Goal: Task Accomplishment & Management: Complete application form

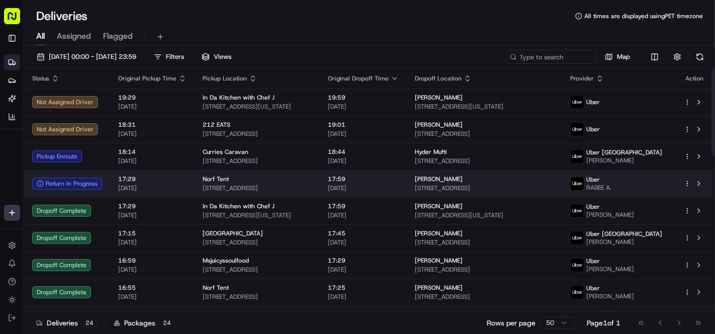
click at [399, 189] on span "[DATE]" at bounding box center [363, 188] width 71 height 8
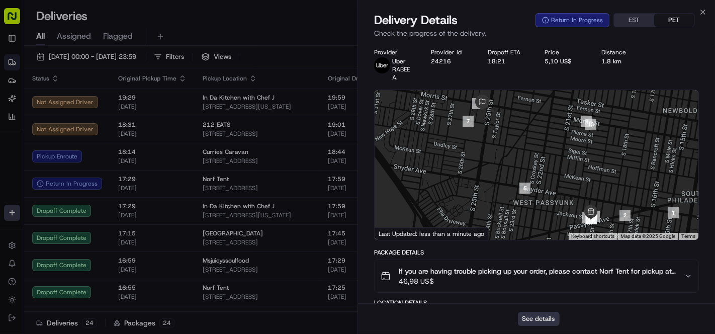
click at [546, 320] on button "See details" at bounding box center [539, 319] width 42 height 14
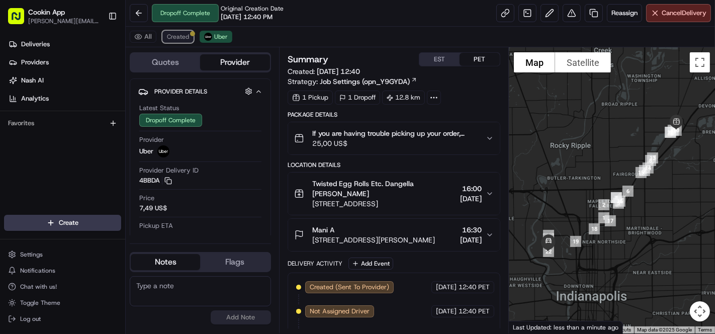
click at [184, 35] on span "Created" at bounding box center [178, 37] width 22 height 8
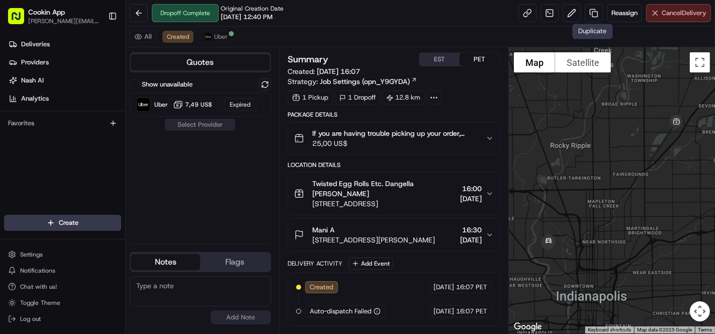
click at [664, 9] on span "Cancel Delivery" at bounding box center [684, 13] width 45 height 9
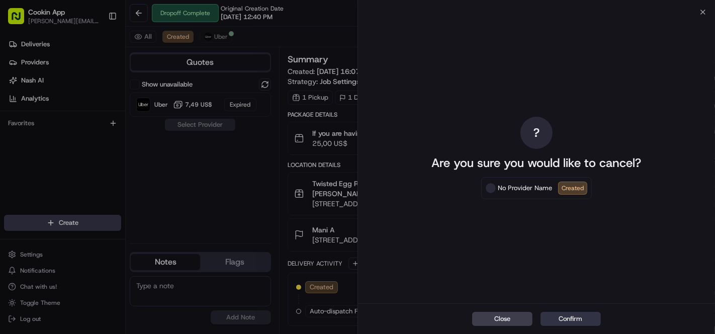
click at [573, 318] on button "Confirm" at bounding box center [570, 319] width 60 height 14
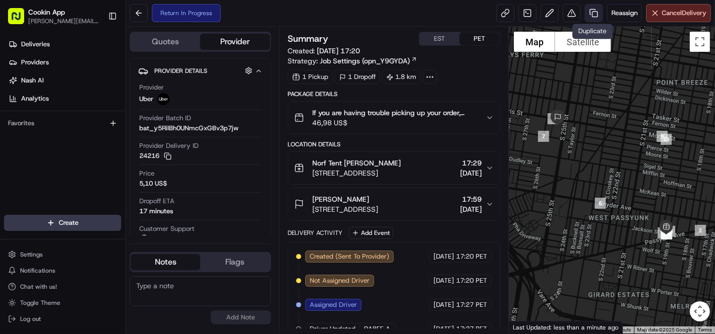
click at [593, 13] on link at bounding box center [594, 13] width 18 height 18
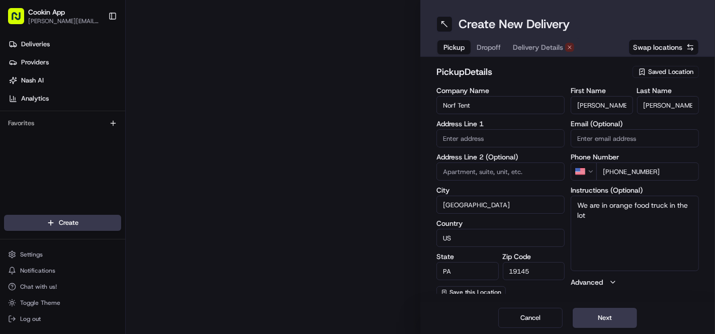
type input "2200 S 19th St"
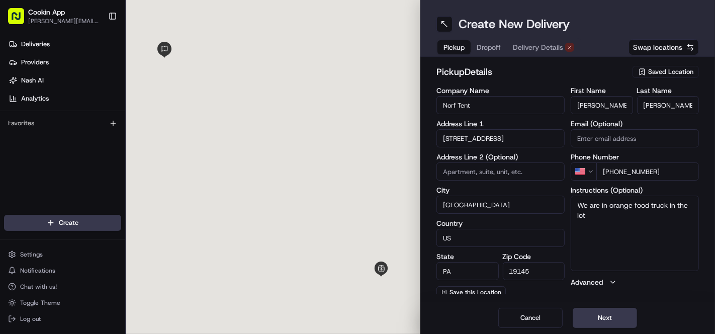
click at [496, 48] on span "Dropoff" at bounding box center [489, 47] width 24 height 10
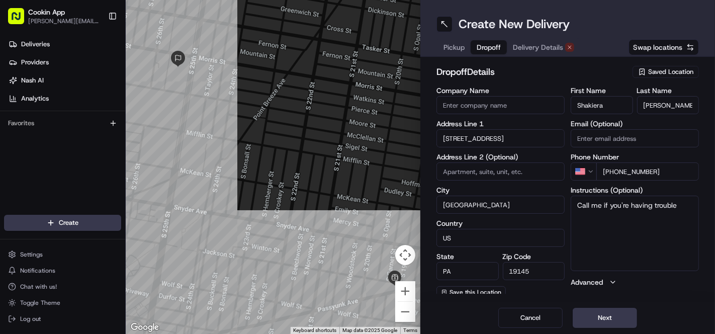
click at [496, 48] on span "Dropoff" at bounding box center [489, 47] width 24 height 10
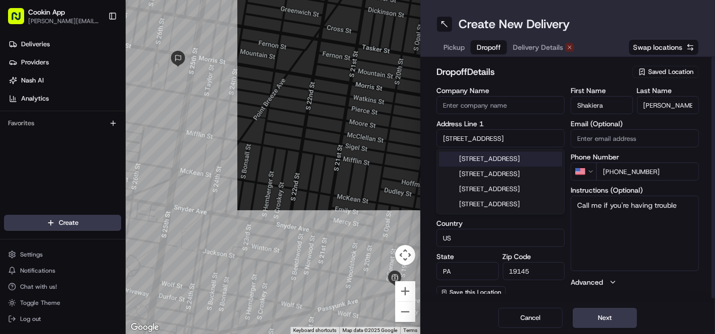
drag, startPoint x: 509, startPoint y: 141, endPoint x: 435, endPoint y: 139, distance: 74.4
click at [435, 139] on div "dropoff Details Saved Location Company Name Address Line 1 1733 S Bambrey St Ad…" at bounding box center [567, 179] width 295 height 245
paste input "1733 N. Bambrey"
click at [487, 165] on div "1733 N Bambrey St, Philadelphia, PA" at bounding box center [500, 158] width 123 height 15
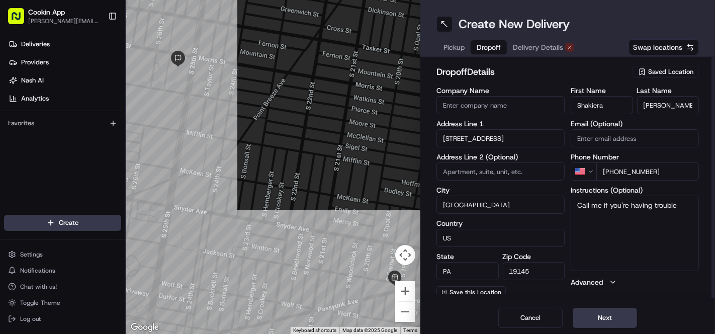
type input "1733 N Bambrey St, Philadelphia, PA 19121, USA"
type input "United States"
type input "19121"
type input "1733 North Bambrey Street"
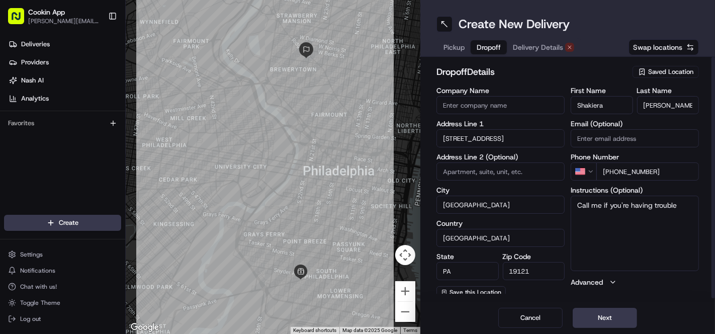
click at [540, 50] on span "Delivery Details" at bounding box center [538, 47] width 50 height 10
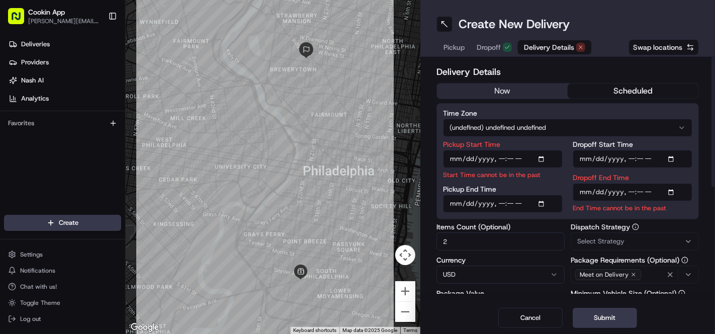
click at [530, 159] on input "Pickup Start Time" at bounding box center [503, 159] width 120 height 18
type input "2025-08-20T18:07"
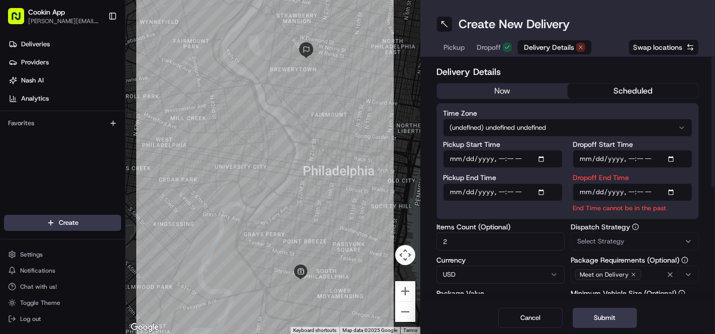
click at [643, 194] on input "Dropoff End Time" at bounding box center [633, 192] width 120 height 18
type input "2025-08-20T19:00"
click at [643, 225] on div "Dispatch Strategy Select Strategy" at bounding box center [635, 236] width 128 height 27
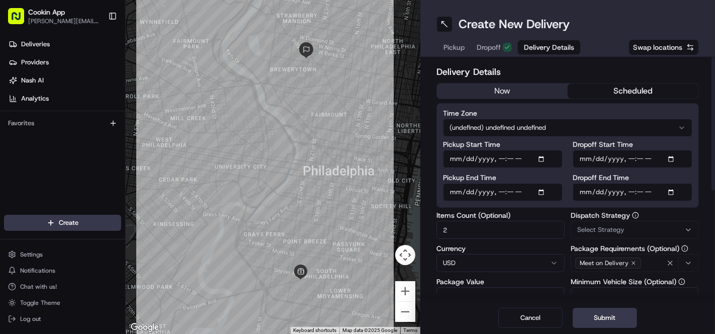
click at [491, 42] on span "Dropoff" at bounding box center [489, 47] width 24 height 10
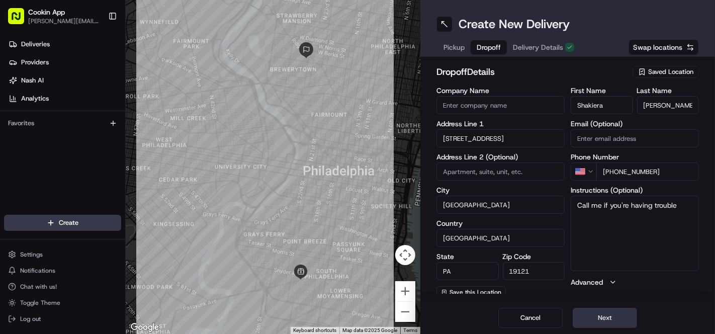
click at [609, 300] on button "Next" at bounding box center [605, 318] width 64 height 20
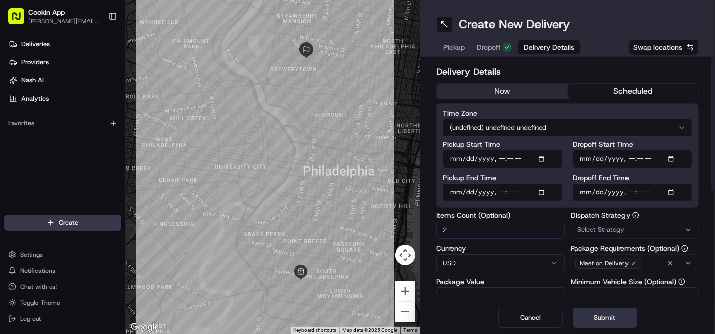
click at [592, 300] on button "Submit" at bounding box center [605, 318] width 64 height 20
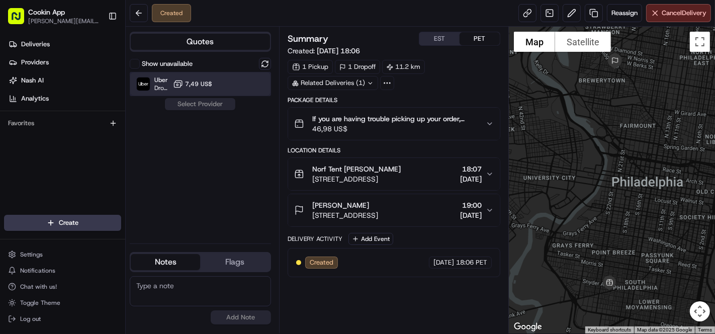
click at [239, 83] on div at bounding box center [240, 84] width 12 height 12
click at [216, 108] on button "Assign Provider" at bounding box center [199, 104] width 71 height 12
click at [211, 102] on div "Show unavailable Uber Dropoff ETA 52 minutes 7,49 US$ Assign Provider" at bounding box center [200, 146] width 141 height 177
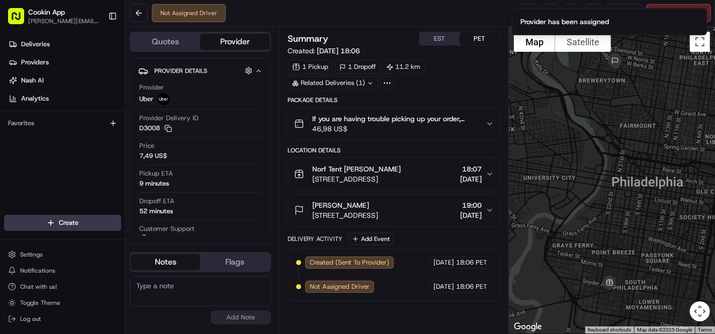
click at [204, 106] on div "Provider Uber" at bounding box center [200, 96] width 122 height 27
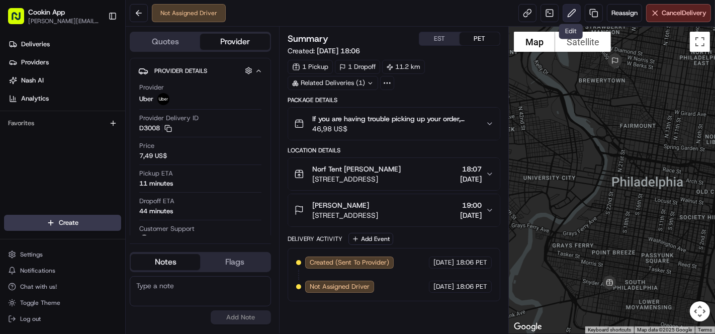
click at [568, 16] on button at bounding box center [572, 13] width 18 height 18
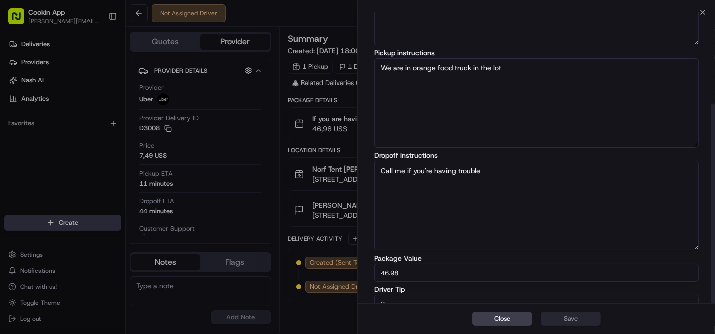
scroll to position [133, 0]
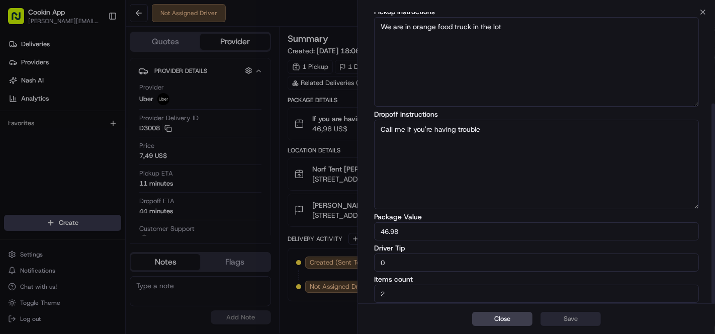
drag, startPoint x: 430, startPoint y: 257, endPoint x: 345, endPoint y: 265, distance: 85.3
click at [349, 264] on body "Cookin App renata@cookin.com Toggle Sidebar Deliveries Providers Nash AI Analyt…" at bounding box center [357, 167] width 715 height 334
drag, startPoint x: 431, startPoint y: 263, endPoint x: 296, endPoint y: 258, distance: 135.3
click at [296, 258] on body "Cookin App renata@cookin.com Toggle Sidebar Deliveries Providers Nash AI Analyt…" at bounding box center [357, 167] width 715 height 334
type input "3"
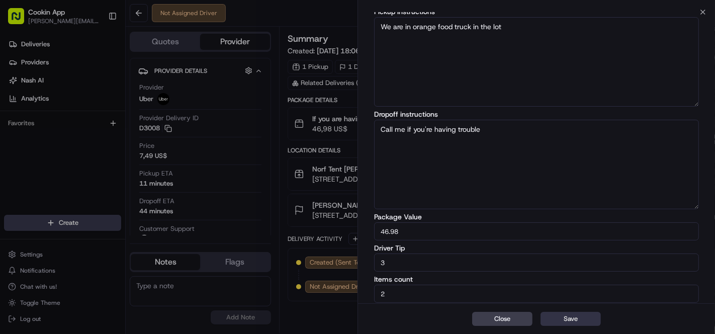
click at [568, 319] on button "Save" at bounding box center [570, 319] width 60 height 14
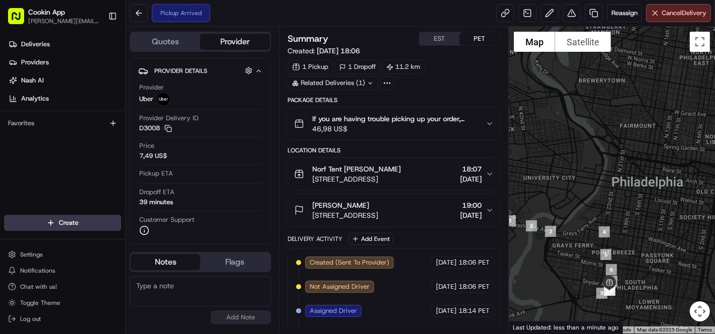
scroll to position [89, 0]
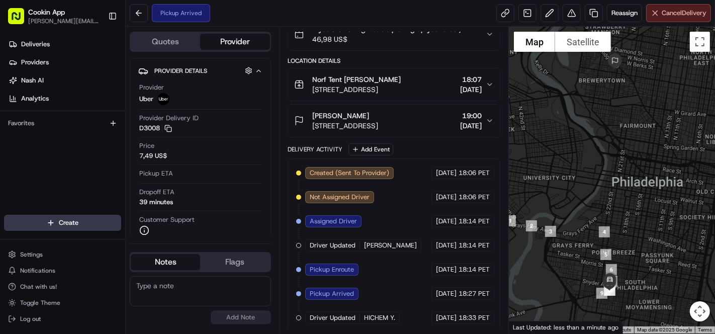
click at [665, 14] on span "Cancel Delivery" at bounding box center [684, 13] width 45 height 9
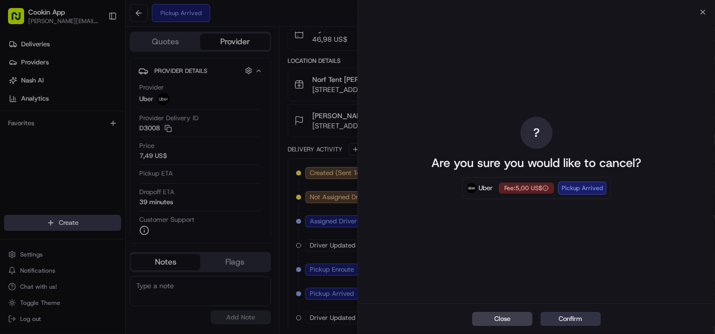
click at [586, 317] on button "Confirm" at bounding box center [570, 319] width 60 height 14
